Goal: Use online tool/utility: Utilize a website feature to perform a specific function

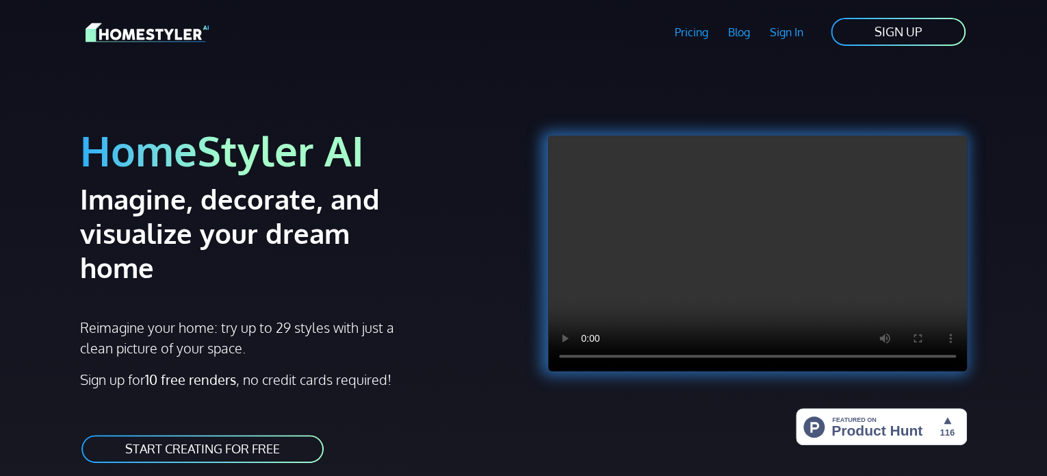
click at [278, 433] on link "START CREATING FOR FREE" at bounding box center [202, 448] width 245 height 31
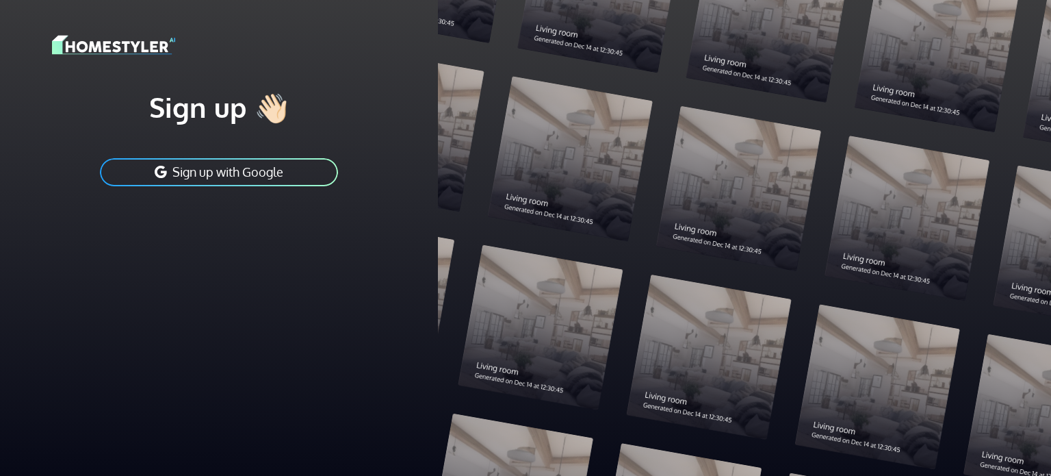
click at [280, 170] on button "Sign up with Google" at bounding box center [219, 172] width 241 height 31
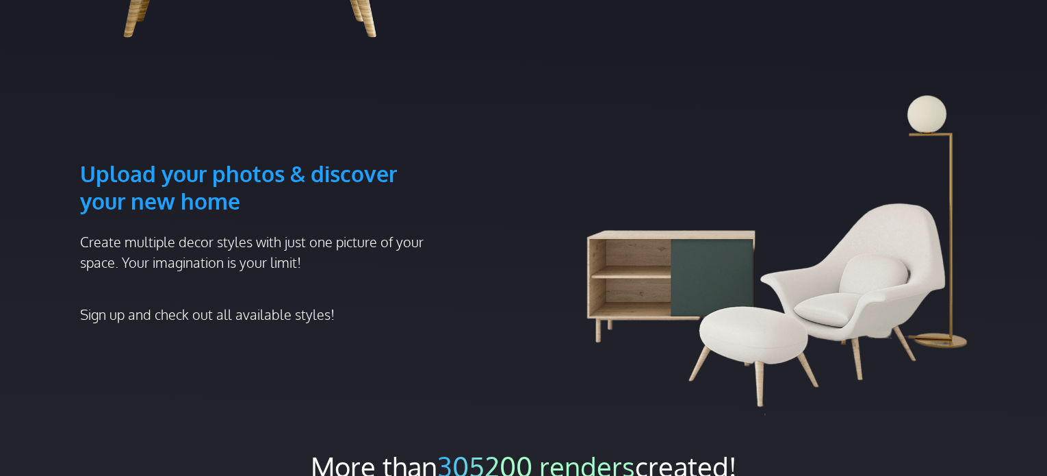
scroll to position [889, 0]
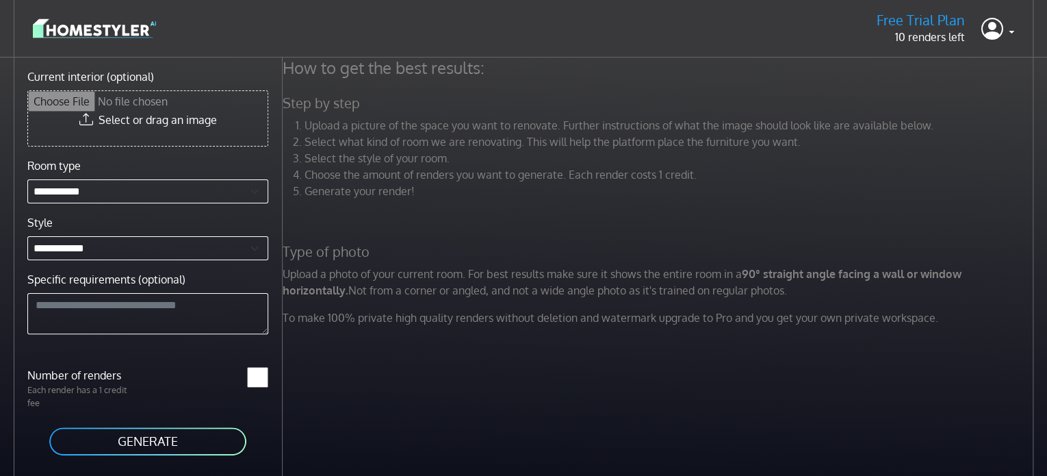
click at [343, 108] on h5 "Step by step" at bounding box center [659, 102] width 770 height 17
click at [345, 126] on li "Upload a picture of the space you want to renovate. Further instructions of wha…" at bounding box center [670, 125] width 732 height 16
click at [331, 79] on div "How to get the best results: Step by step Upload a picture of the space you wan…" at bounding box center [659, 196] width 770 height 279
click at [331, 77] on h4 "How to get the best results:" at bounding box center [659, 67] width 770 height 21
click at [331, 76] on h4 "How to get the best results:" at bounding box center [659, 67] width 770 height 21
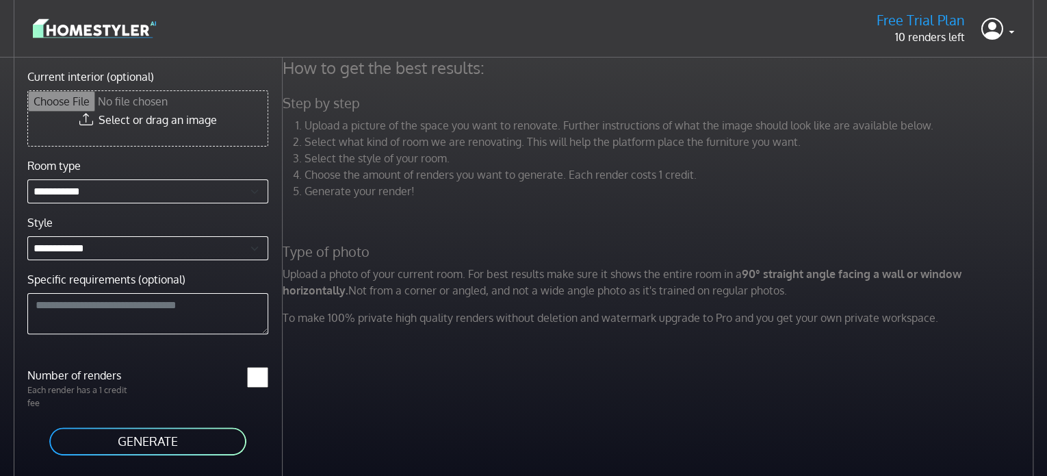
click at [354, 138] on li "Select what kind of room we are renovating. This will help the platform place t…" at bounding box center [670, 141] width 732 height 16
click at [384, 140] on li "Select what kind of room we are renovating. This will help the platform place t…" at bounding box center [670, 141] width 732 height 16
click at [315, 113] on div "How to get the best results: Step by step Upload a picture of the space you wan…" at bounding box center [659, 196] width 770 height 279
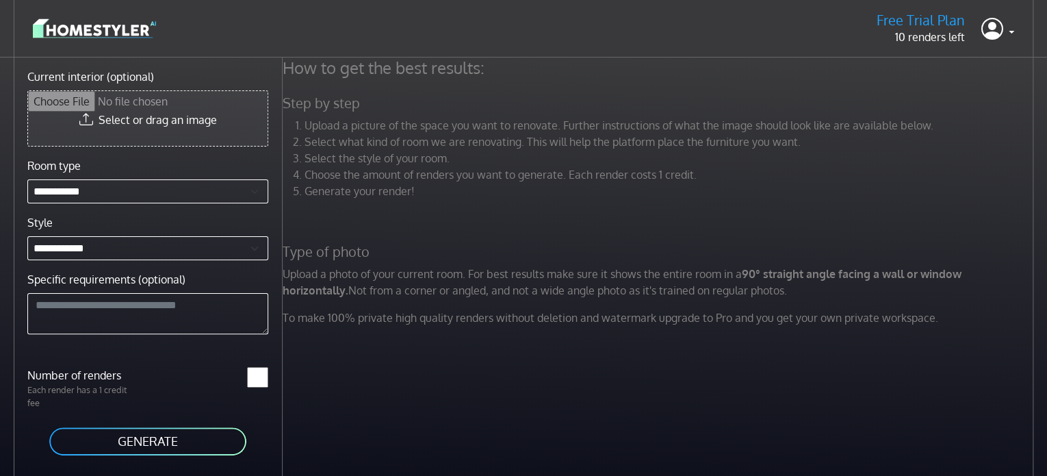
click at [164, 106] on input "Current interior (optional)" at bounding box center [147, 118] width 239 height 55
click at [193, 118] on input "Current interior (optional)" at bounding box center [147, 118] width 239 height 55
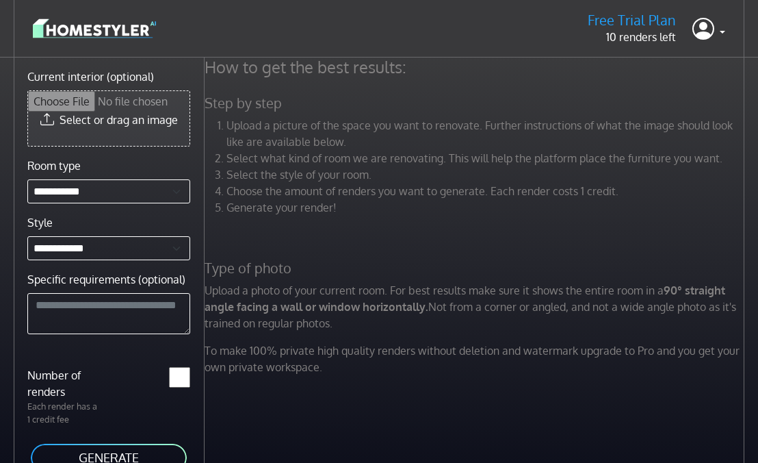
type input "**********"
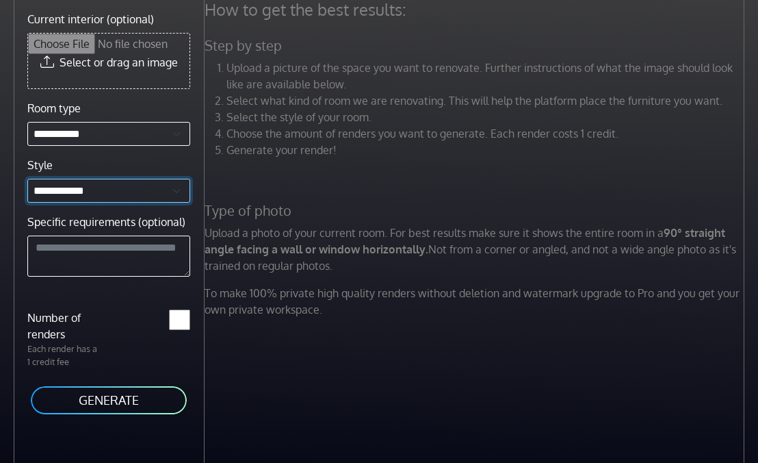
click at [120, 188] on select "**********" at bounding box center [108, 191] width 163 height 24
click at [120, 189] on select "**********" at bounding box center [108, 191] width 163 height 24
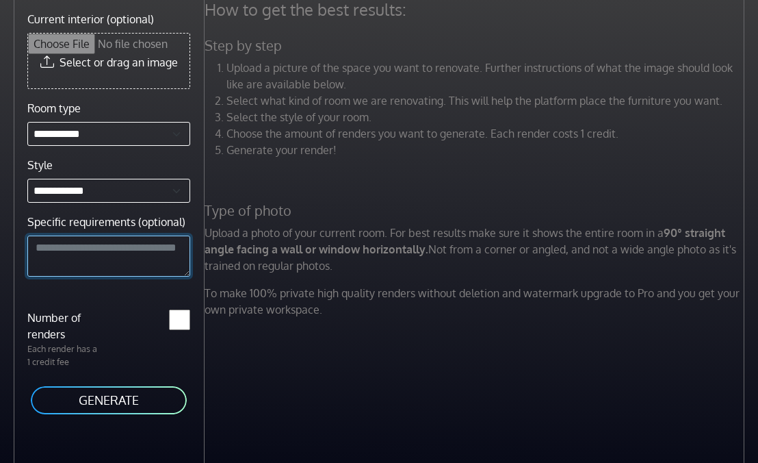
click at [104, 252] on textarea "Specific requirements (optional)" at bounding box center [108, 255] width 163 height 41
